Goal: Task Accomplishment & Management: Use online tool/utility

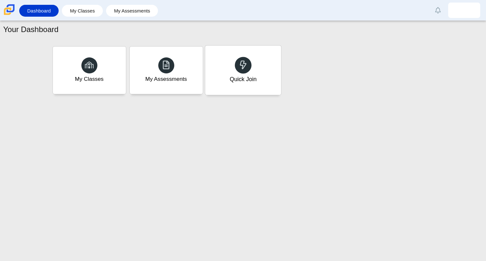
click at [253, 71] on div "Quick Join" at bounding box center [243, 70] width 76 height 49
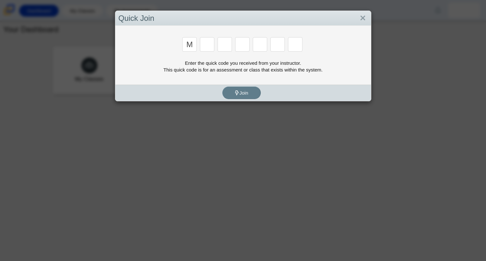
type input "m"
type input "7"
type input "e"
type input "3"
type input "e"
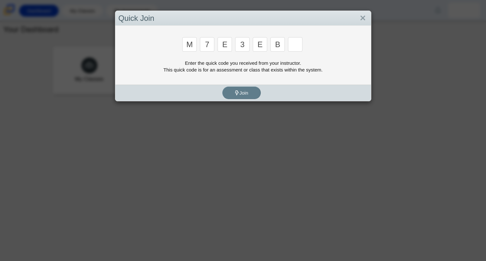
type input "b"
type input "v"
type input "w"
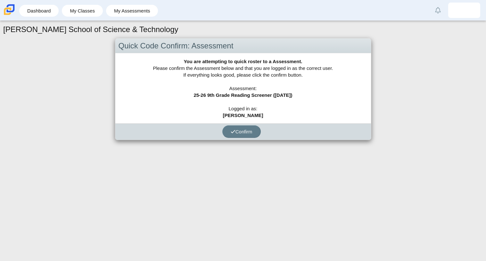
click at [309, 107] on div "You are attempting to quick roster to a Assessment. Please confirm the Assessme…" at bounding box center [243, 88] width 256 height 70
click at [247, 129] on span "Confirm" at bounding box center [242, 131] width 22 height 5
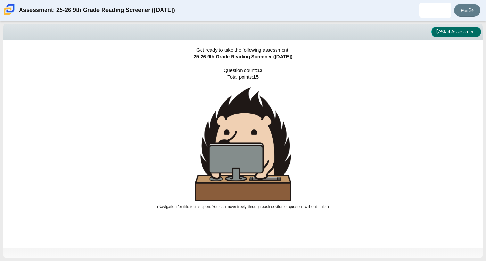
click at [459, 29] on button "Start Assessment" at bounding box center [456, 32] width 50 height 11
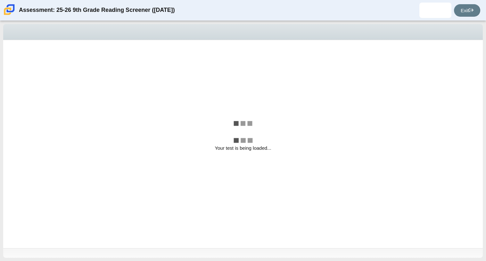
select select "ccc5b315-3c7c-471c-bf90-f22c8299c798"
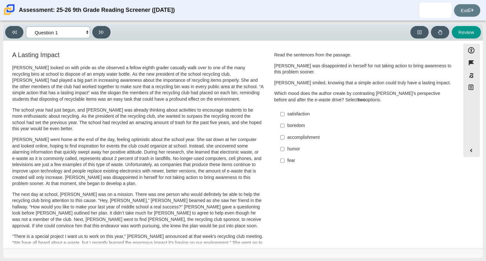
click at [81, 31] on select "Questions Question 1 Question 2 Question 3 Question 4 Question 5 Question 6 Que…" at bounding box center [58, 32] width 64 height 12
click at [160, 51] on h3 "A Lasting Impact" at bounding box center [138, 54] width 252 height 7
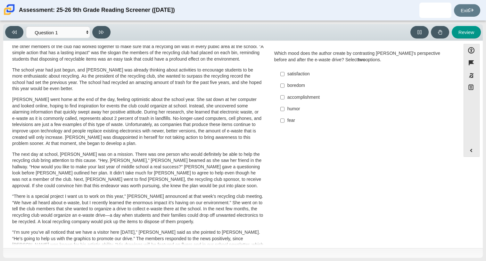
scroll to position [40, 0]
click at [287, 97] on div "accomplishment" at bounding box center [368, 98] width 162 height 6
click at [285, 97] on input "accomplishment accomplishment" at bounding box center [282, 98] width 4 height 12
checkbox input "true"
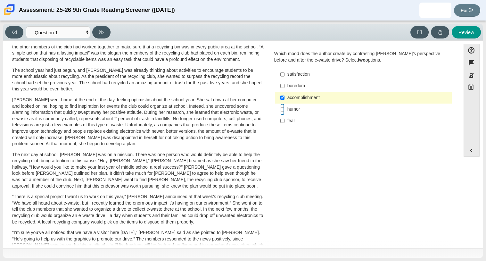
click at [282, 109] on input "humor humor" at bounding box center [282, 110] width 4 height 12
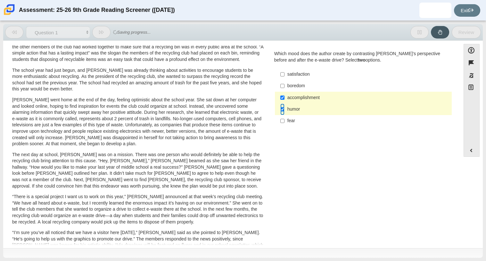
click at [280, 111] on input "humor humor" at bounding box center [282, 110] width 4 height 12
checkbox input "false"
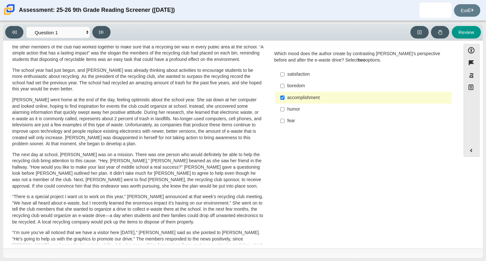
click at [283, 124] on label "fear fear" at bounding box center [364, 121] width 176 height 12
click at [283, 124] on input "fear fear" at bounding box center [282, 121] width 4 height 12
checkbox input "true"
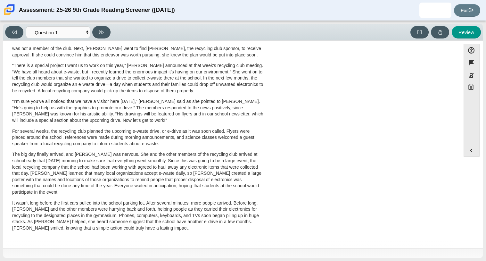
scroll to position [0, 0]
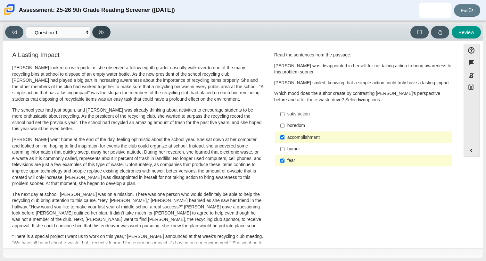
click at [98, 34] on button at bounding box center [101, 32] width 18 height 12
select select "0ff64528-ffd7-428d-b192-babfaadd44e8"
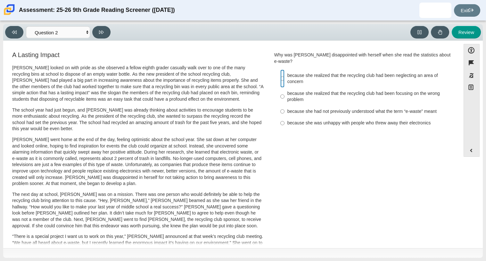
click at [280, 73] on input "because she realized that the recycling club had been neglecting an area of con…" at bounding box center [282, 79] width 4 height 18
radio input "true"
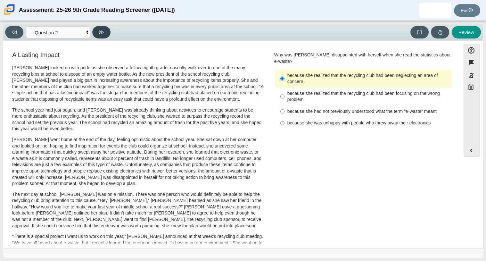
click at [103, 34] on icon at bounding box center [101, 32] width 5 height 5
select select "7ce3d843-6974-4858-901c-1ff39630e843"
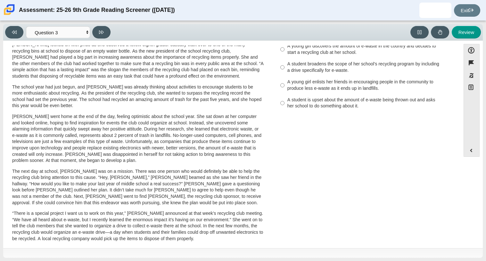
scroll to position [27, 0]
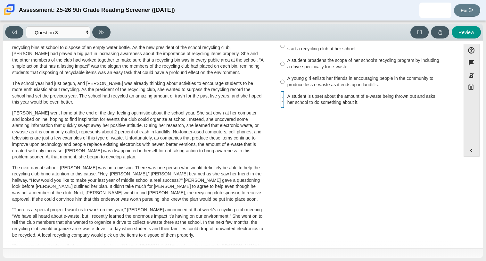
click at [280, 98] on input "A student is upset about the amount of e-waste being thrown out and asks her sc…" at bounding box center [282, 100] width 4 height 18
radio input "true"
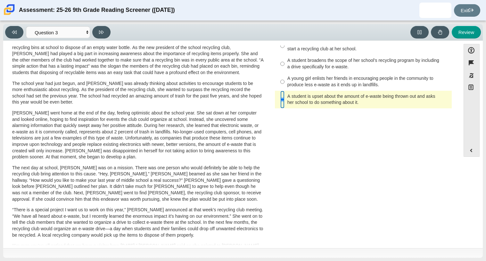
scroll to position [0, 0]
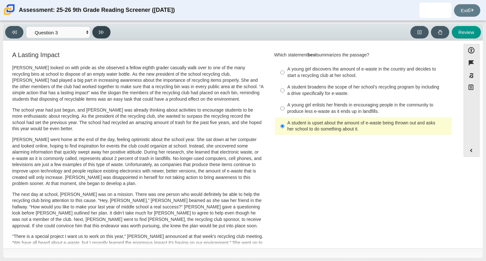
click at [106, 34] on button at bounding box center [101, 32] width 18 height 12
select select "ca9ea0f1-49c5-4bd1-83b0-472c18652b42"
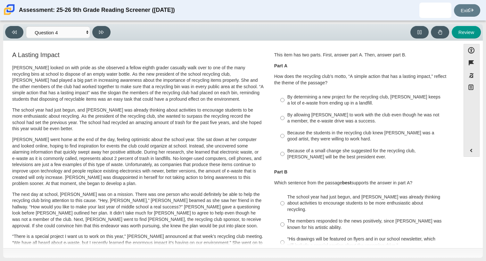
click at [282, 103] on label "By determining a new project for the recycling club, Scarlett keeps a lot of e-…" at bounding box center [364, 100] width 176 height 18
click at [282, 103] on input "By determining a new project for the recycling club, Scarlett keeps a lot of e-…" at bounding box center [282, 100] width 4 height 18
radio input "true"
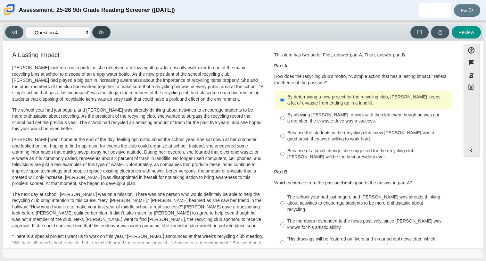
click at [96, 32] on button at bounding box center [101, 32] width 18 height 12
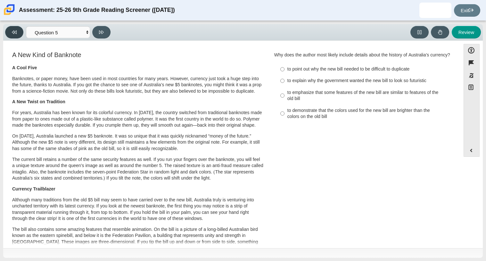
click at [18, 34] on button at bounding box center [14, 32] width 18 height 12
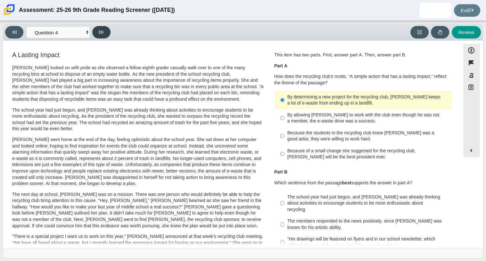
click at [104, 31] on icon at bounding box center [101, 32] width 5 height 5
select select "e41f1a79-e29f-4095-8030-a53364015bed"
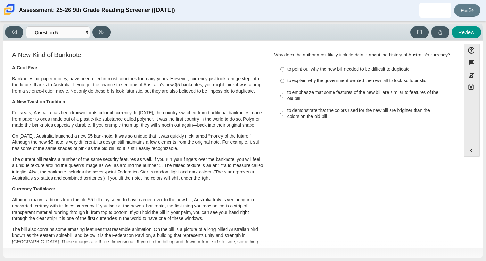
click at [296, 102] on div "to emphasize that some features of the new bill are similar to features of the …" at bounding box center [368, 95] width 162 height 12
click at [285, 104] on input "to emphasize that some features of the new bill are similar to features of the …" at bounding box center [282, 96] width 4 height 18
radio input "true"
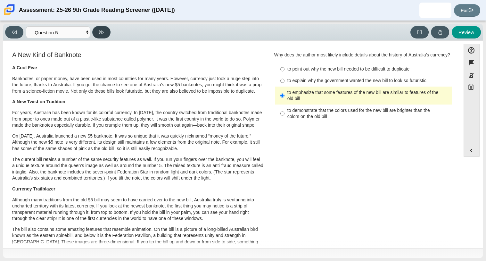
click at [102, 30] on icon at bounding box center [101, 32] width 5 height 5
select select "69146e31-7b3d-4a3e-9ce6-f30c24342ae0"
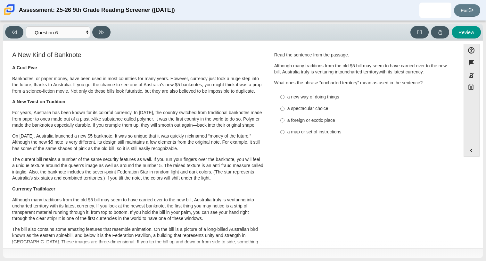
click at [307, 96] on div "a new way of doing things" at bounding box center [368, 97] width 162 height 6
click at [285, 96] on input "a new way of doing things a new way of doing things" at bounding box center [282, 97] width 4 height 12
radio input "true"
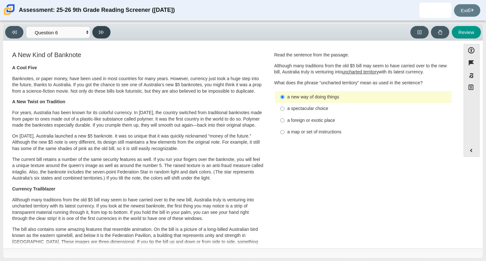
click at [107, 33] on button at bounding box center [101, 32] width 18 height 12
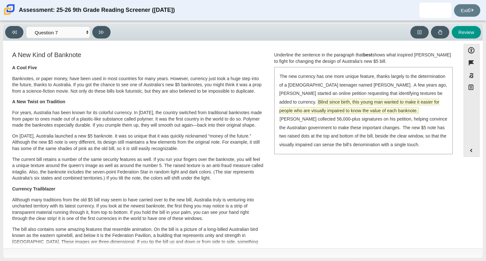
click at [356, 110] on span "Blind since birth, this young man wanted to make it easier for people who are v…" at bounding box center [359, 106] width 160 height 14
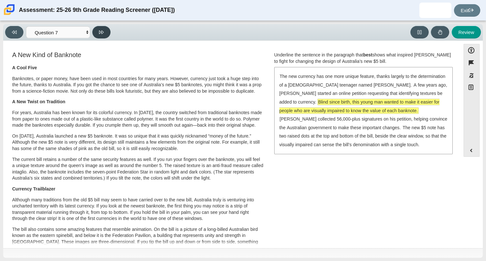
click at [109, 31] on button at bounding box center [101, 32] width 18 height 12
select select "ea8338c2-a6a3-418e-a305-2b963b54a290"
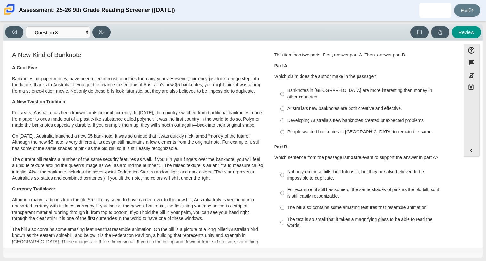
click at [300, 103] on label "Australia’s new banknotes are both creative and effective. Australia’s new bank…" at bounding box center [364, 109] width 176 height 12
click at [285, 103] on input "Australia’s new banknotes are both creative and effective. Australia’s new bank…" at bounding box center [282, 109] width 4 height 12
radio input "true"
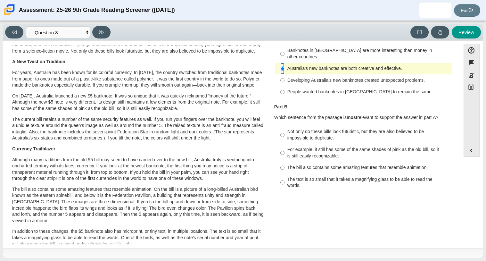
scroll to position [46, 0]
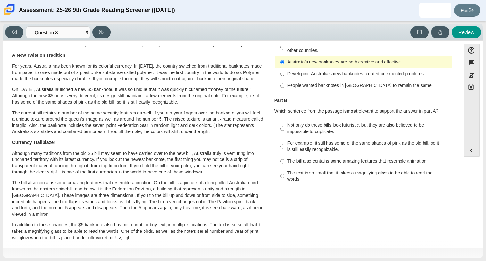
click at [304, 122] on div "Not only do these bills look futuristic, but they are also believed to be impos…" at bounding box center [368, 128] width 162 height 12
click at [285, 120] on input "Not only do these bills look futuristic, but they are also believed to be impos…" at bounding box center [282, 129] width 4 height 18
radio input "true"
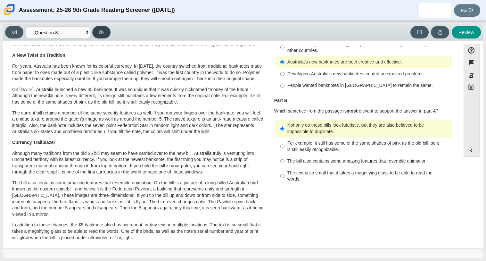
click at [104, 35] on button at bounding box center [101, 32] width 18 height 12
select select "89f058d6-b15c-4ef5-a4b3-fdaffb8868b6"
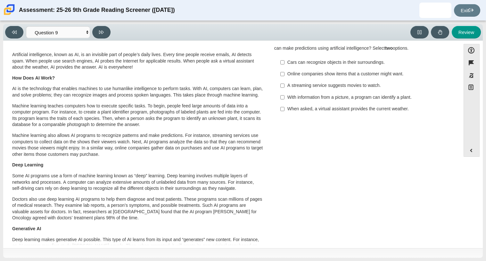
scroll to position [0, 0]
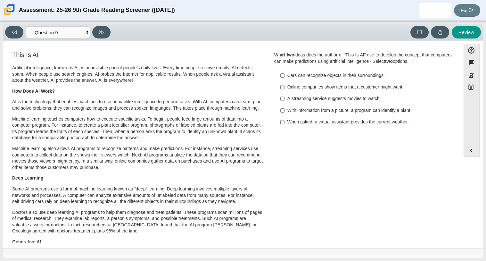
click at [335, 126] on label "When asked, a virtual assistant provides the current weather. When asked, a vir…" at bounding box center [364, 122] width 176 height 12
click at [285, 126] on input "When asked, a virtual assistant provides the current weather. When asked, a vir…" at bounding box center [282, 122] width 4 height 12
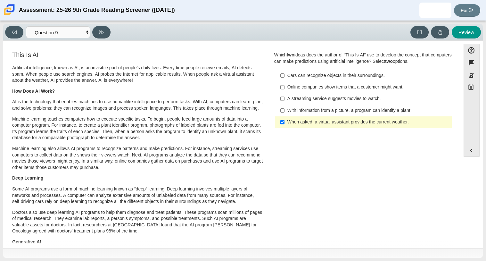
click at [335, 126] on label "When asked, a virtual assistant provides the current weather. When asked, a vir…" at bounding box center [364, 122] width 176 height 12
click at [285, 126] on input "When asked, a virtual assistant provides the current weather. When asked, a vir…" at bounding box center [282, 122] width 4 height 12
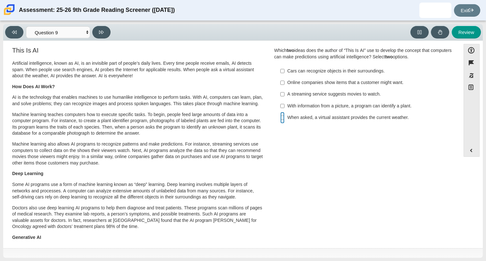
scroll to position [2, 0]
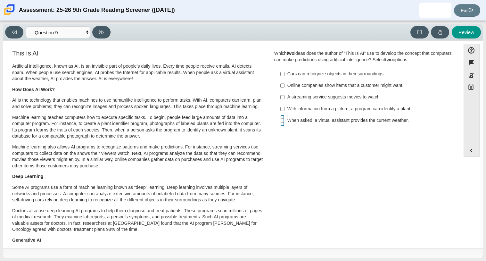
click at [280, 122] on input "When asked, a virtual assistant provides the current weather. When asked, a vir…" at bounding box center [282, 121] width 4 height 12
checkbox input "true"
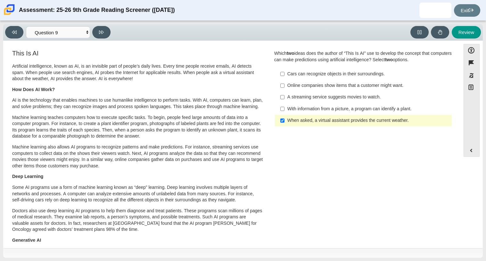
click at [283, 112] on label "With information from a picture, a program can identify a plant. With informati…" at bounding box center [364, 109] width 176 height 12
click at [283, 112] on input "With information from a picture, a program can identify a plant. With informati…" at bounding box center [282, 109] width 4 height 12
checkbox input "true"
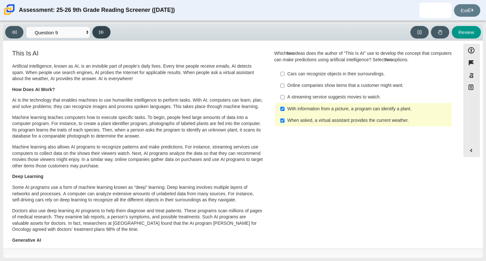
click at [108, 33] on button at bounding box center [101, 32] width 18 height 12
select select "cdf3c14e-a918-44d1-9b63-3db0fa81641e"
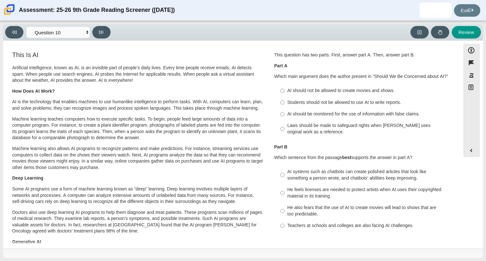
click at [303, 112] on div "AI should be monitored for the use of information with false claims." at bounding box center [368, 114] width 162 height 6
click at [285, 112] on input "AI should be monitored for the use of information with false claims. AI should …" at bounding box center [282, 114] width 4 height 12
radio input "true"
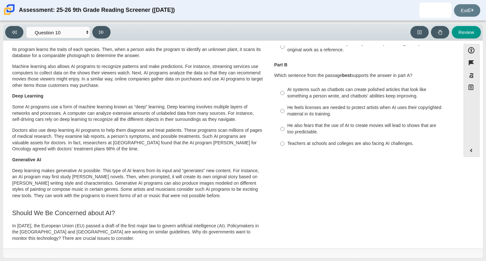
scroll to position [0, 0]
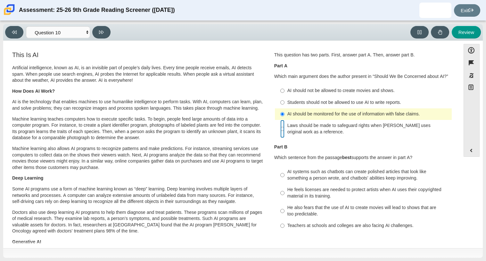
click at [280, 129] on input "Laws should be made to safeguard rights when AI uses original work as a referen…" at bounding box center [282, 129] width 4 height 18
radio input "true"
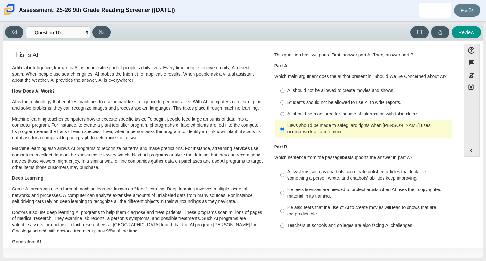
click at [283, 116] on label "AI should be monitored for the use of information with false claims. AI should …" at bounding box center [364, 114] width 176 height 12
click at [283, 116] on input "AI should be monitored for the use of information with false claims. AI should …" at bounding box center [282, 114] width 4 height 12
radio input "true"
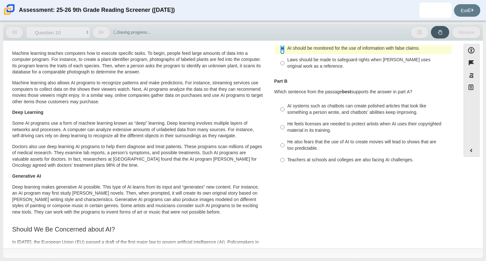
scroll to position [66, 0]
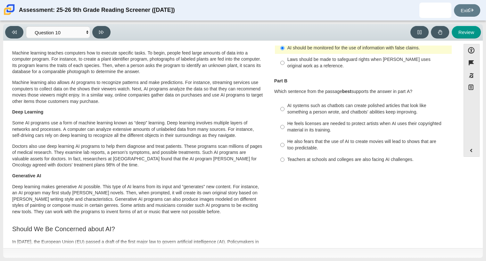
click at [300, 160] on div "Teachers at schools and colleges are also facing AI challenges." at bounding box center [368, 159] width 162 height 6
click at [285, 160] on input "Teachers at schools and colleges are also facing AI challenges. Teachers at sch…" at bounding box center [282, 160] width 4 height 12
radio input "true"
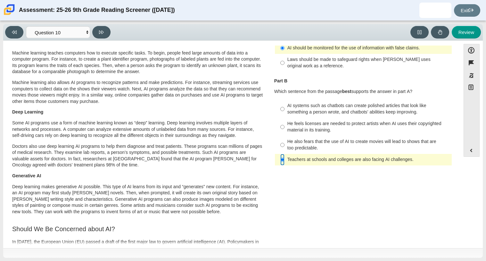
scroll to position [0, 0]
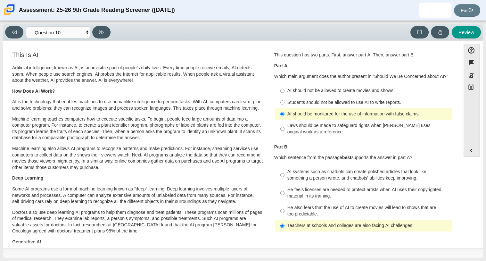
click at [307, 134] on div "Laws should be made to safeguard rights when AI uses original work as a referen…" at bounding box center [368, 128] width 162 height 12
click at [285, 134] on input "Laws should be made to safeguard rights when AI uses original work as a referen…" at bounding box center [282, 129] width 4 height 18
radio input "true"
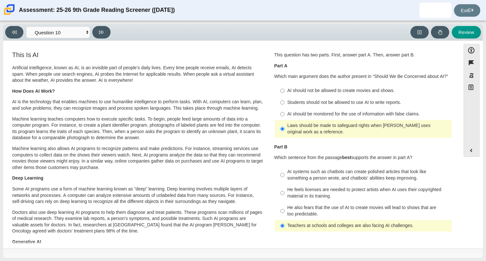
click at [294, 103] on div "Students should not be allowed to use AI to write reports." at bounding box center [368, 102] width 162 height 6
click at [285, 103] on input "Students should not be allowed to use AI to write reports. Students should not …" at bounding box center [282, 102] width 4 height 12
radio input "true"
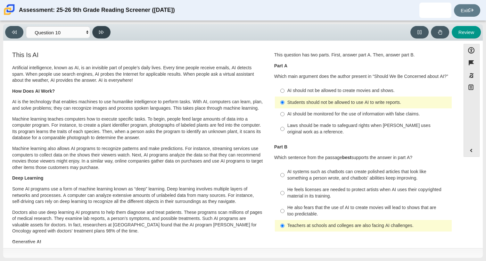
click at [104, 34] on button at bounding box center [101, 32] width 18 height 12
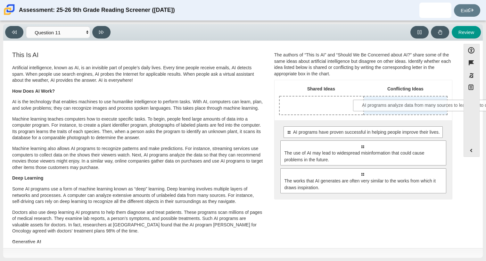
drag, startPoint x: 311, startPoint y: 143, endPoint x: 382, endPoint y: 103, distance: 81.8
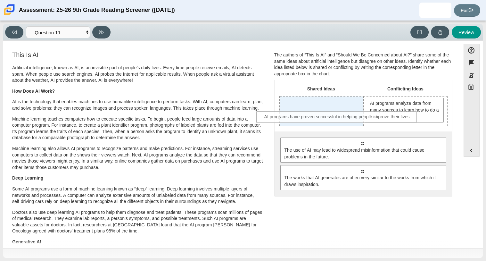
drag, startPoint x: 353, startPoint y: 140, endPoint x: 328, endPoint y: 114, distance: 36.5
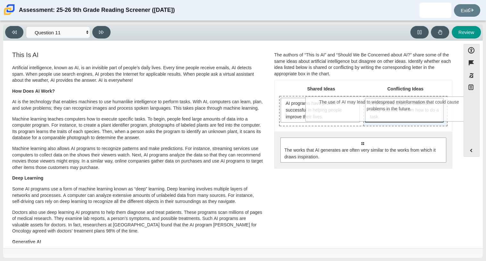
drag, startPoint x: 343, startPoint y: 156, endPoint x: 370, endPoint y: 115, distance: 48.8
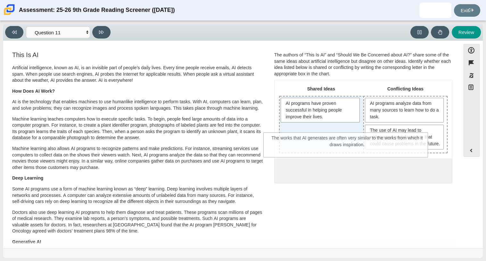
drag, startPoint x: 319, startPoint y: 190, endPoint x: 298, endPoint y: 144, distance: 50.9
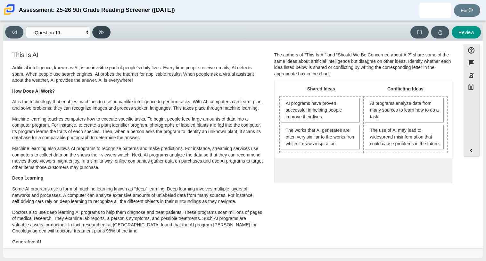
click at [102, 30] on icon at bounding box center [101, 32] width 5 height 5
select select "c3effed4-44ce-4a19-bd96-1787f34e9b4c"
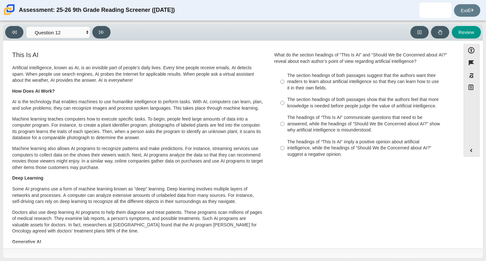
click at [299, 122] on div "The headings of “This Is AI” communicate questions that need to be answered, wh…" at bounding box center [368, 123] width 162 height 19
click at [285, 122] on input "The headings of “This Is AI” communicate questions that need to be answered, wh…" at bounding box center [282, 124] width 4 height 24
radio input "true"
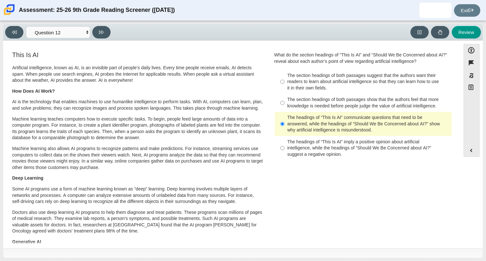
click at [303, 153] on div "The headings of “This Is AI” imply a positive opinion about artificial intellig…" at bounding box center [368, 148] width 162 height 19
click at [285, 153] on input "The headings of “This Is AI” imply a positive opinion about artificial intellig…" at bounding box center [282, 148] width 4 height 24
radio input "true"
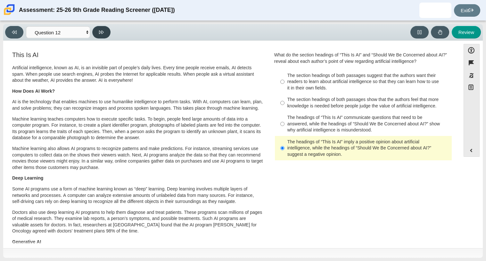
click at [100, 35] on button at bounding box center [101, 32] width 18 height 12
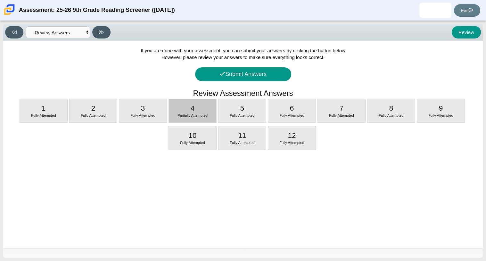
click at [199, 113] on div "Partially Attempted" at bounding box center [192, 115] width 47 height 5
select select "ca9ea0f1-49c5-4bd1-83b0-472c18652b42"
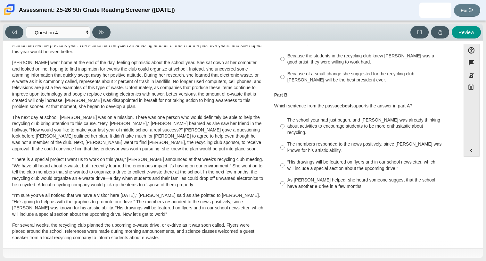
scroll to position [78, 0]
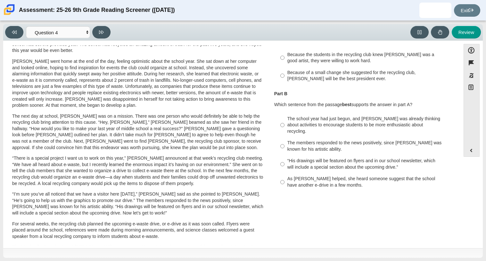
click at [338, 144] on div "The members responded to the news positively, since Juan Carlos was known for h…" at bounding box center [368, 146] width 162 height 12
click at [285, 144] on input "The members responded to the news positively, since Juan Carlos was known for h…" at bounding box center [282, 146] width 4 height 18
radio input "true"
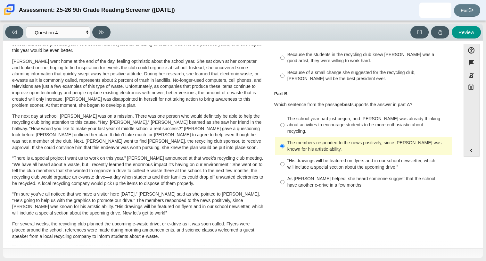
click at [287, 118] on div "The school year had just begun, and Scarlett was already thinking about activit…" at bounding box center [368, 125] width 162 height 19
click at [285, 118] on input "The school year had just begun, and Scarlett was already thinking about activit…" at bounding box center [282, 125] width 4 height 24
radio input "true"
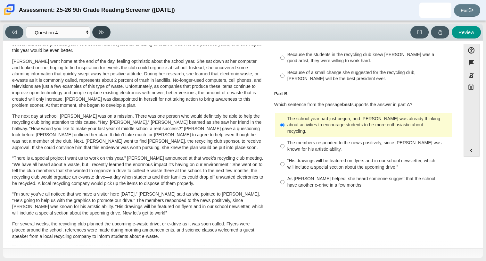
click at [106, 32] on button at bounding box center [101, 32] width 18 height 12
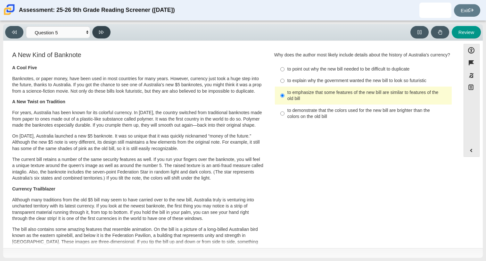
click at [106, 32] on button at bounding box center [101, 32] width 18 height 12
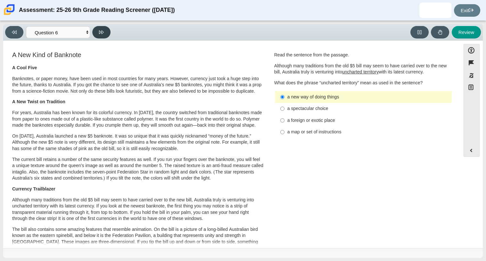
click at [106, 32] on button at bounding box center [101, 32] width 18 height 12
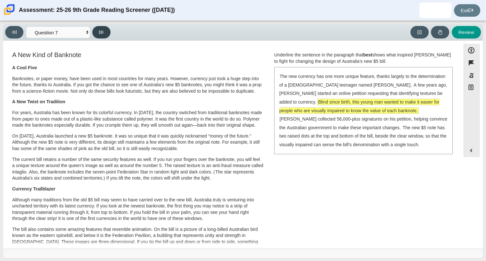
click at [106, 32] on button at bounding box center [101, 32] width 18 height 12
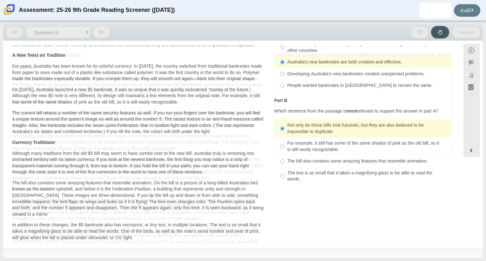
click at [106, 32] on button at bounding box center [101, 32] width 18 height 12
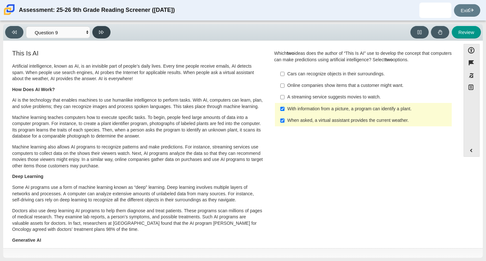
click at [106, 32] on button at bounding box center [101, 32] width 18 height 12
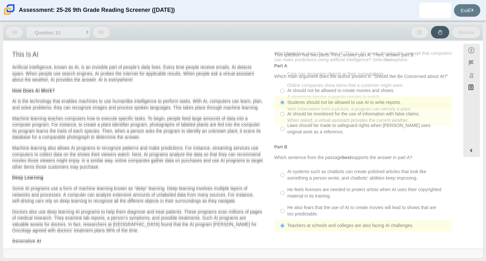
click at [106, 32] on button at bounding box center [101, 32] width 18 height 12
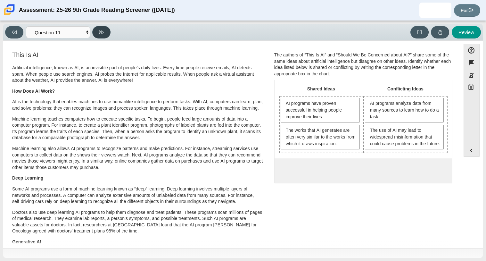
click at [106, 32] on button at bounding box center [101, 32] width 18 height 12
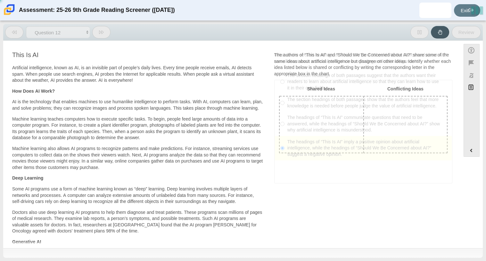
click at [106, 32] on button at bounding box center [101, 32] width 18 height 12
select select "review"
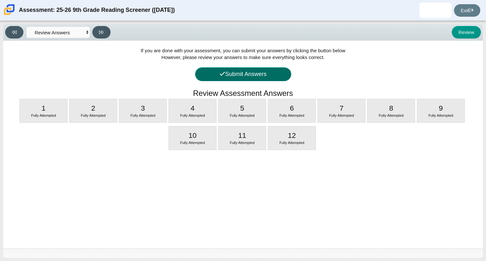
click at [216, 72] on button "Submit Answers" at bounding box center [243, 74] width 96 height 14
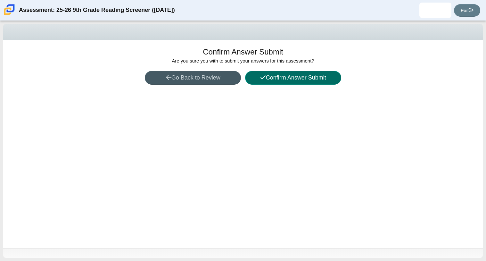
click at [274, 83] on button "Confirm Answer Submit" at bounding box center [293, 78] width 96 height 14
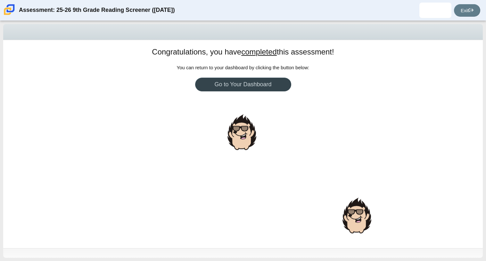
click at [264, 86] on link "Go to Your Dashboard" at bounding box center [243, 85] width 96 height 14
